Goal: Transaction & Acquisition: Book appointment/travel/reservation

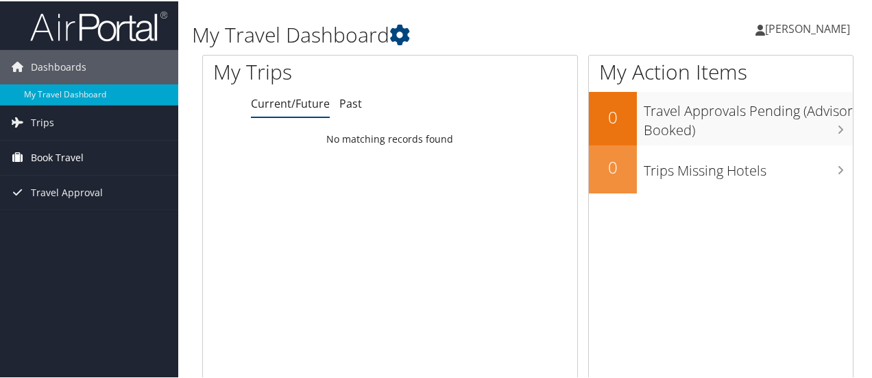
click at [51, 154] on span "Book Travel" at bounding box center [57, 156] width 53 height 34
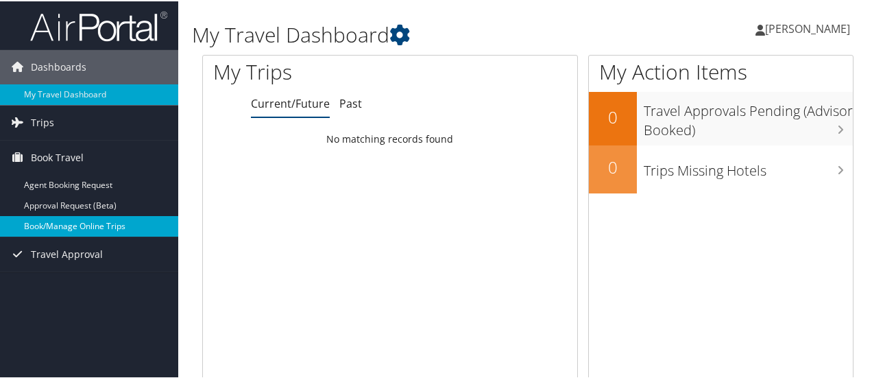
click at [71, 224] on link "Book/Manage Online Trips" at bounding box center [89, 225] width 178 height 21
